Goal: Task Accomplishment & Management: Complete application form

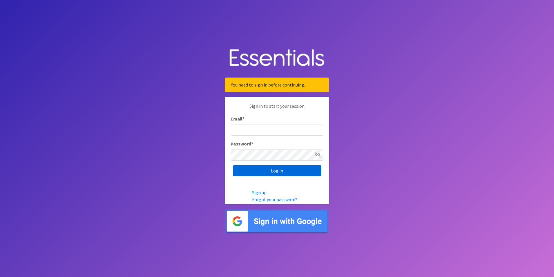
type input "[PERSON_NAME][DOMAIN_NAME][EMAIL_ADDRESS][DOMAIN_NAME]"
click at [281, 172] on input "Log in" at bounding box center [277, 170] width 88 height 11
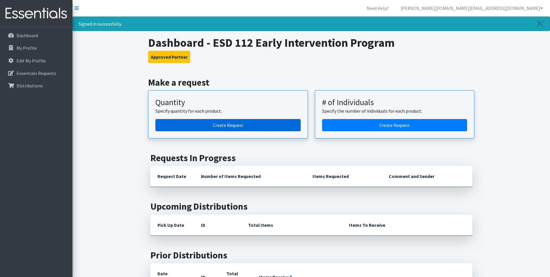
click at [236, 124] on link "Create Request" at bounding box center [227, 125] width 145 height 12
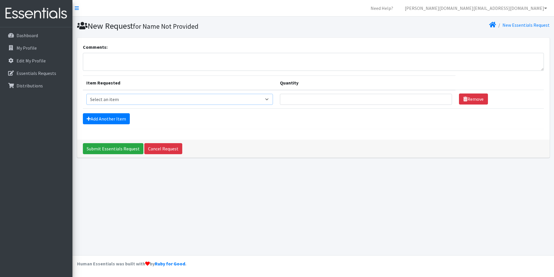
click at [268, 100] on select "Select an item Diaper (Size 2) Diaper (Size 3) Diaper (Size 4) Diaper (Size 5) …" at bounding box center [179, 99] width 187 height 11
select select "2950"
click at [86, 94] on select "Select an item Diaper (Size 2) Diaper (Size 3) Diaper (Size 4) Diaper (Size 5) …" at bounding box center [179, 99] width 187 height 11
click at [321, 98] on input "Quantity" at bounding box center [366, 99] width 172 height 11
type input "250"
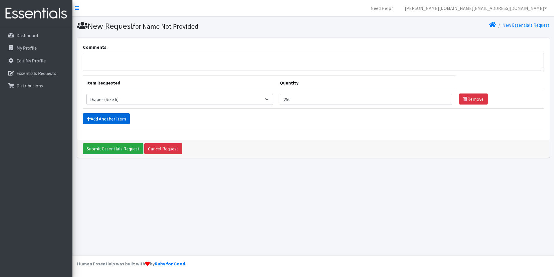
click at [118, 115] on link "Add Another Item" at bounding box center [106, 118] width 47 height 11
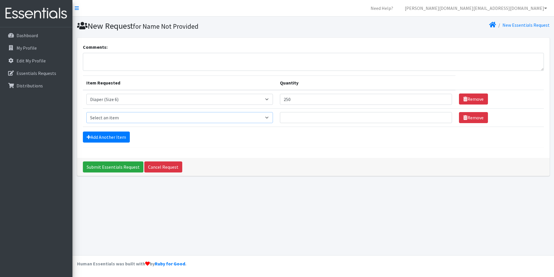
click at [119, 115] on select "Select an item Diaper (Size 2) Diaper (Size 3) Diaper (Size 4) Diaper (Size 5) …" at bounding box center [179, 117] width 187 height 11
select select "14381"
click at [86, 112] on select "Select an item Diaper (Size 2) Diaper (Size 3) Diaper (Size 4) Diaper (Size 5) …" at bounding box center [179, 117] width 187 height 11
click at [307, 120] on input "Quantity" at bounding box center [366, 117] width 172 height 11
type input "216"
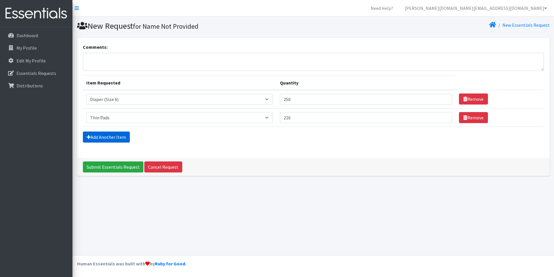
click at [95, 137] on link "Add Another Item" at bounding box center [106, 136] width 47 height 11
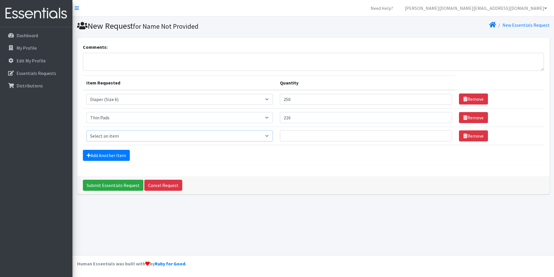
click at [112, 135] on select "Select an item Diaper (Size 2) Diaper (Size 3) Diaper (Size 4) Diaper (Size 5) …" at bounding box center [179, 135] width 187 height 11
select select "2955"
click at [86, 130] on select "Select an item Diaper (Size 2) Diaper (Size 3) Diaper (Size 4) Diaper (Size 5) …" at bounding box center [179, 135] width 187 height 11
click at [311, 137] on input "Quantity" at bounding box center [366, 135] width 172 height 11
type input "400"
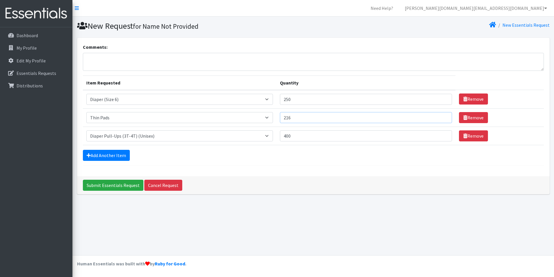
drag, startPoint x: 303, startPoint y: 116, endPoint x: 274, endPoint y: 122, distance: 29.5
click at [274, 122] on tr "Item Requested Select an item Diaper (Size 2) Diaper (Size 3) Diaper (Size 4) D…" at bounding box center [313, 117] width 461 height 18
type input "864"
click at [103, 187] on input "Submit Essentials Request" at bounding box center [113, 184] width 61 height 11
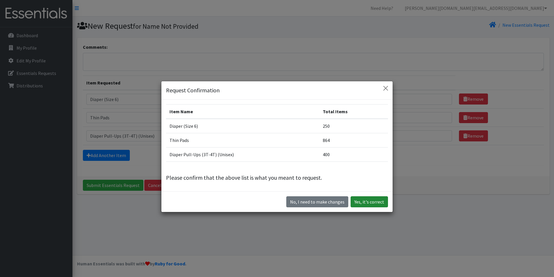
click at [373, 200] on button "Yes, it's correct" at bounding box center [369, 201] width 37 height 11
